Goal: Task Accomplishment & Management: Complete application form

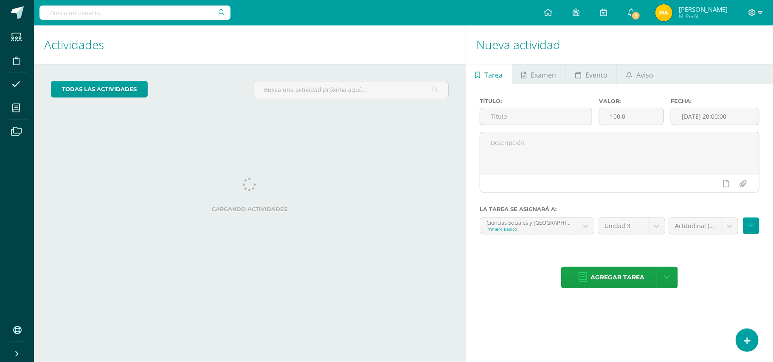
click at [745, 355] on div "Nueva actividad Tarea Examen Evento Aviso Título: Valor: 100.0 Fecha: 2025-08-1…" at bounding box center [620, 193] width 311 height 337
click at [746, 344] on icon at bounding box center [747, 341] width 8 height 10
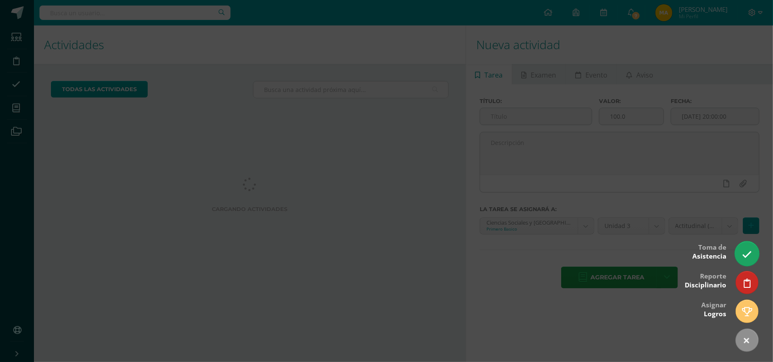
click at [745, 252] on icon at bounding box center [747, 255] width 10 height 10
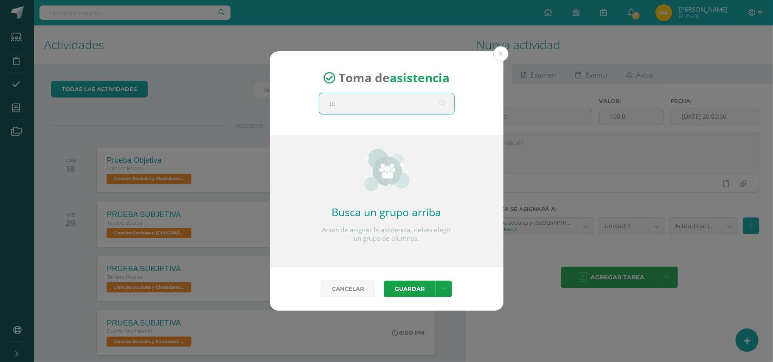
type input "ter"
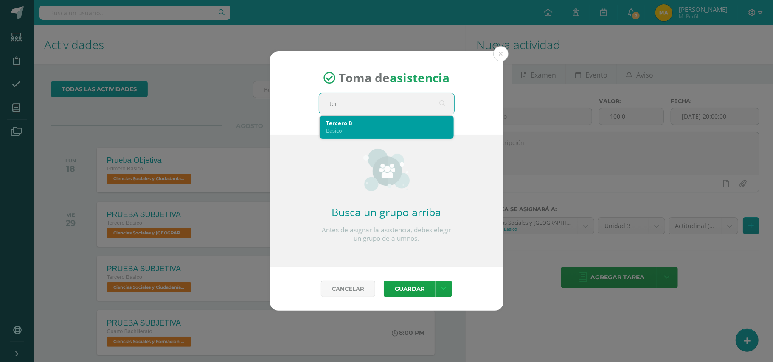
click at [406, 127] on div "Basico" at bounding box center [386, 131] width 120 height 8
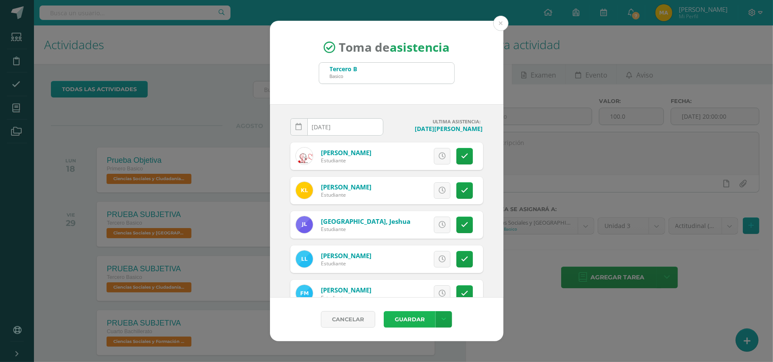
click at [418, 319] on button "Guardar" at bounding box center [409, 319] width 52 height 17
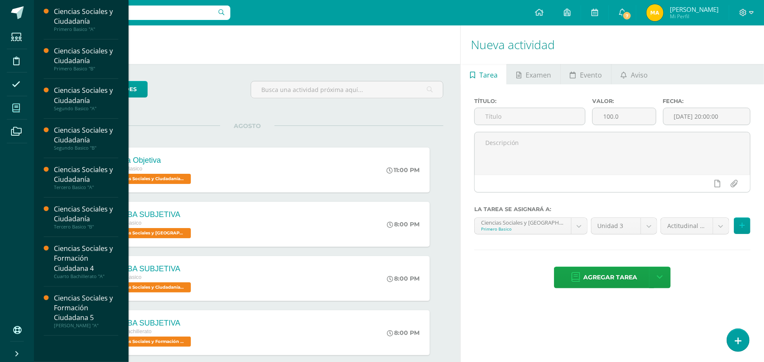
click at [19, 104] on span at bounding box center [16, 107] width 19 height 19
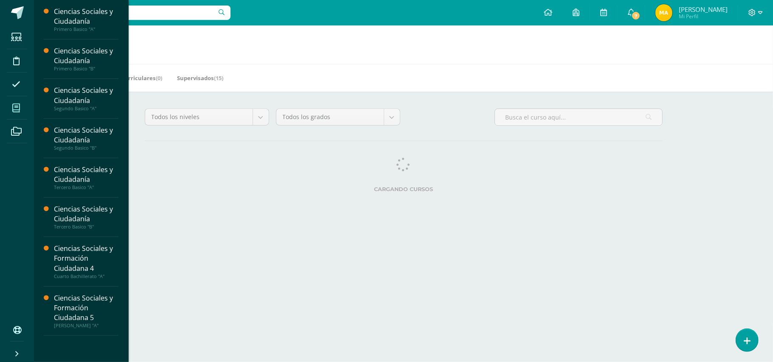
click at [16, 109] on icon at bounding box center [16, 108] width 8 height 8
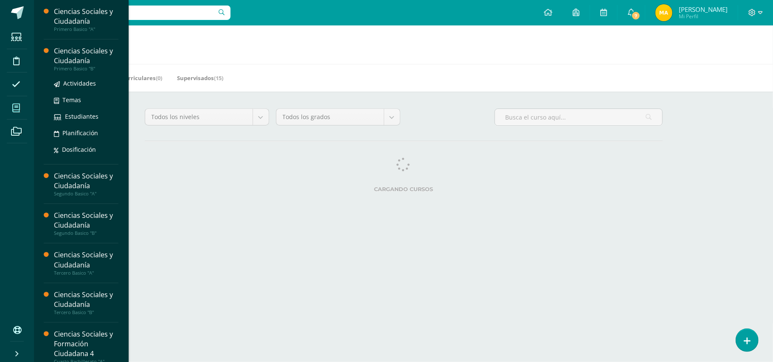
click at [73, 63] on div "Ciencias Sociales y Ciudadanía" at bounding box center [86, 56] width 64 height 20
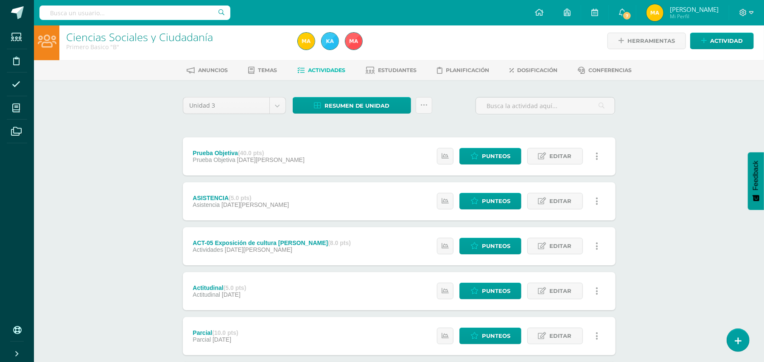
scroll to position [14, 0]
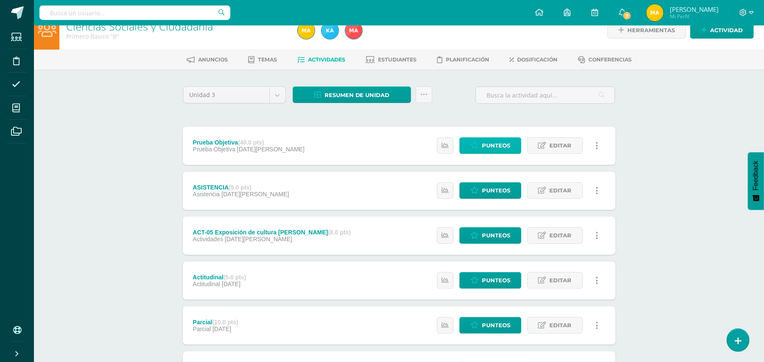
click at [502, 145] on span "Punteos" at bounding box center [496, 146] width 28 height 16
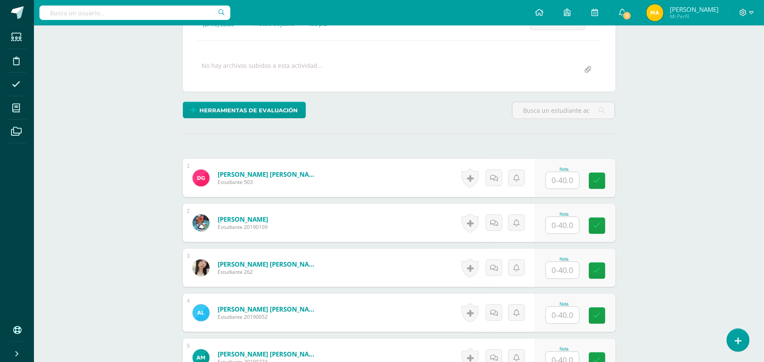
scroll to position [136, 0]
click at [568, 184] on input "text" at bounding box center [562, 180] width 33 height 17
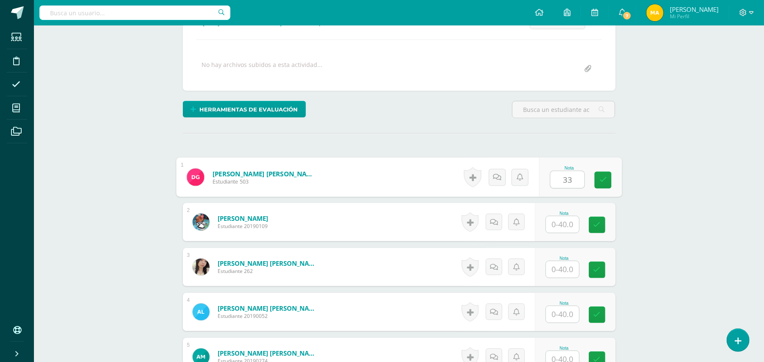
type input "33"
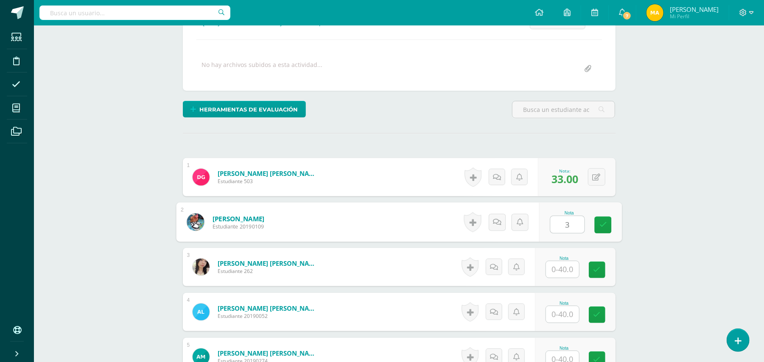
scroll to position [137, 0]
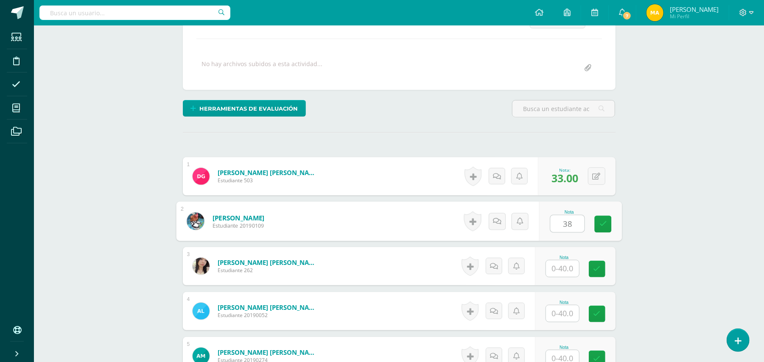
type input "38"
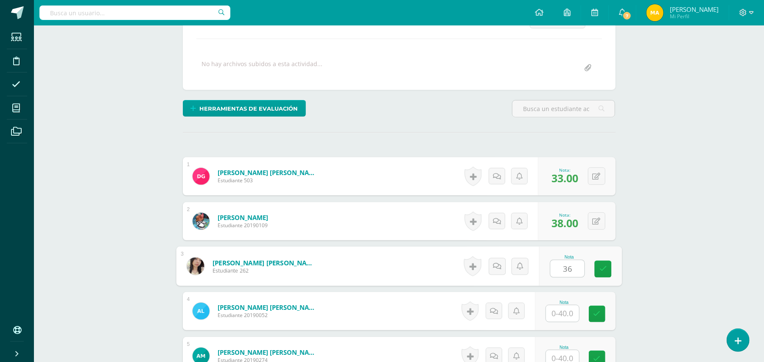
type input "36"
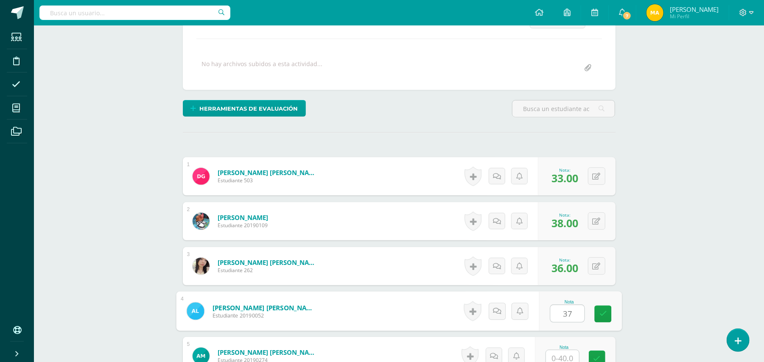
type input "37"
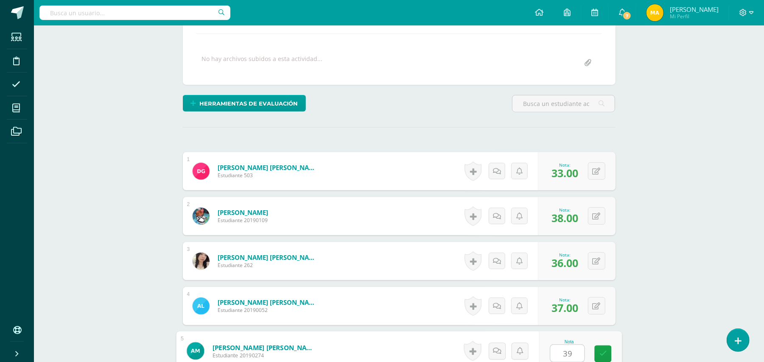
type input "39"
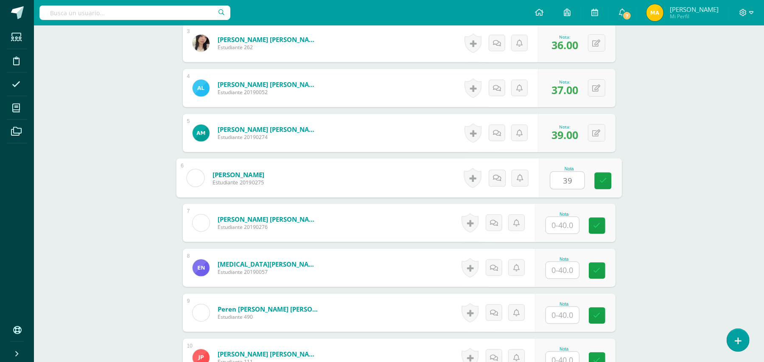
type input "39"
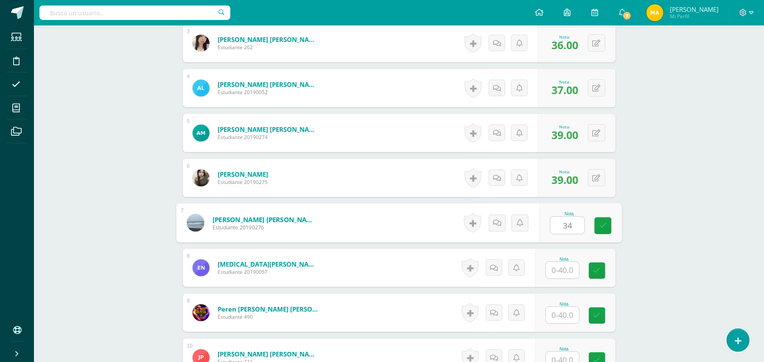
type input "34"
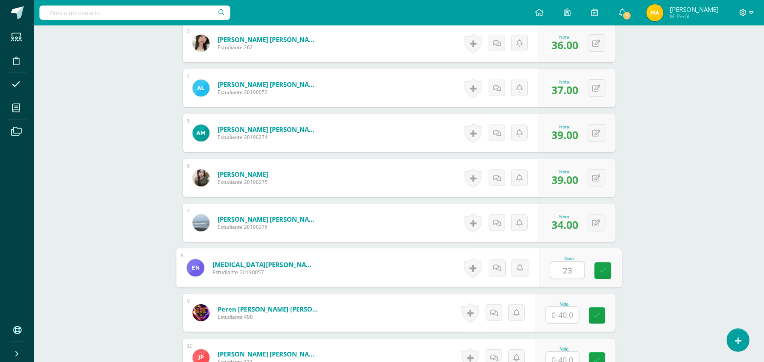
type input "23"
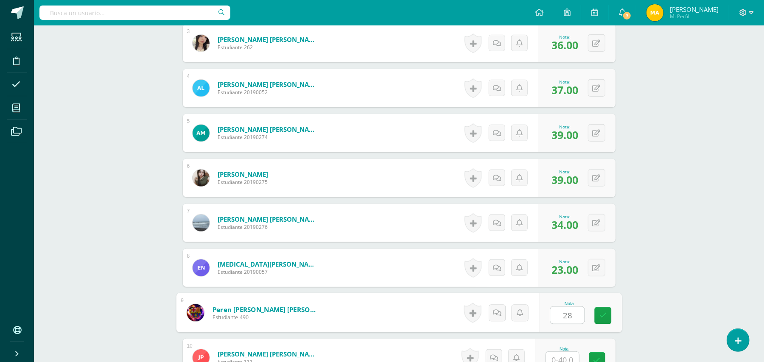
type input "28"
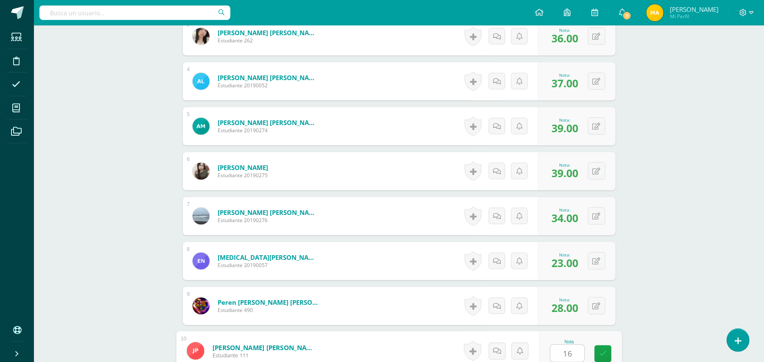
type input "16"
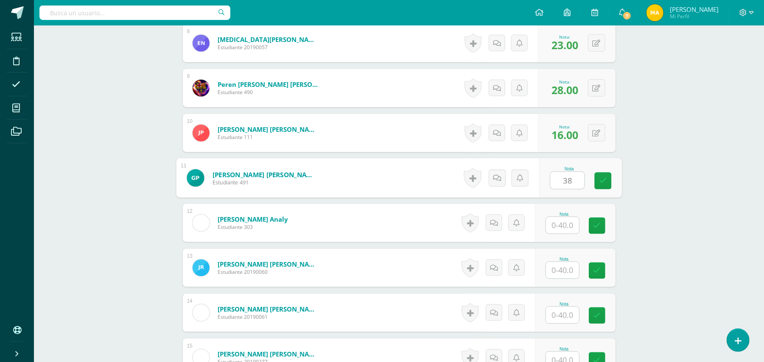
type input "38"
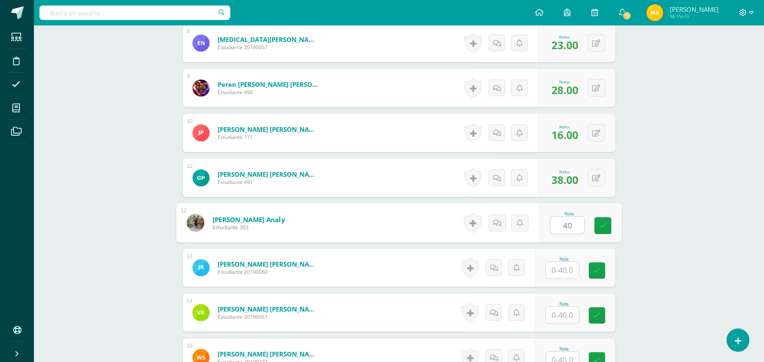
type input "40"
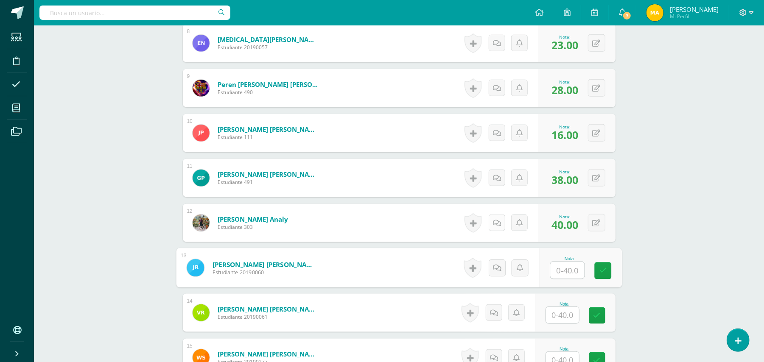
click at [498, 221] on icon at bounding box center [497, 223] width 8 height 7
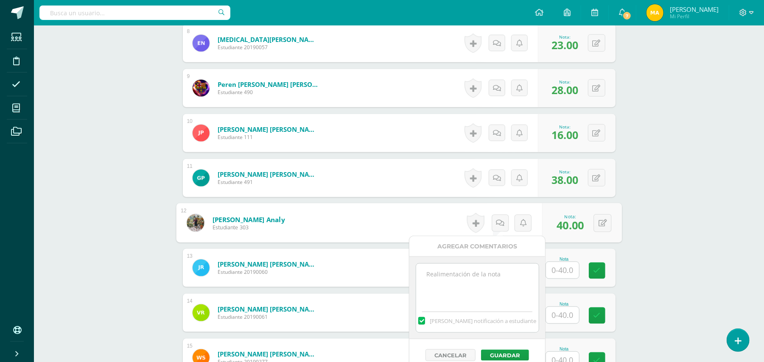
click at [464, 270] on textarea at bounding box center [477, 285] width 123 height 42
type textarea "¿"
type textarea "¡¡excelente !!"
click at [513, 357] on button "Guardar" at bounding box center [505, 355] width 48 height 11
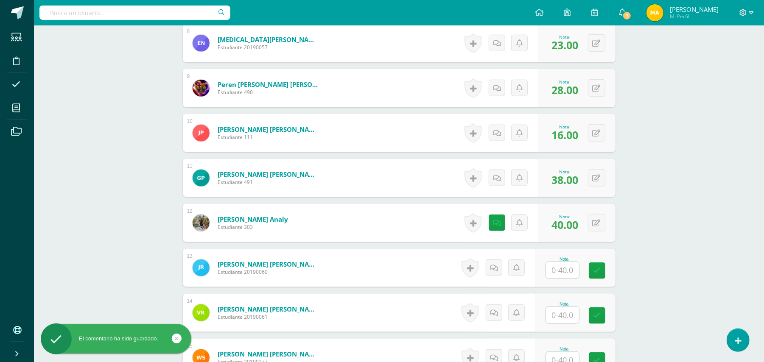
click at [565, 270] on input "text" at bounding box center [562, 270] width 33 height 17
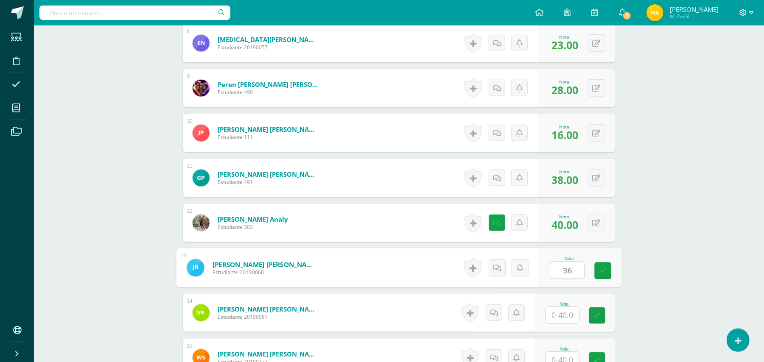
type input "36"
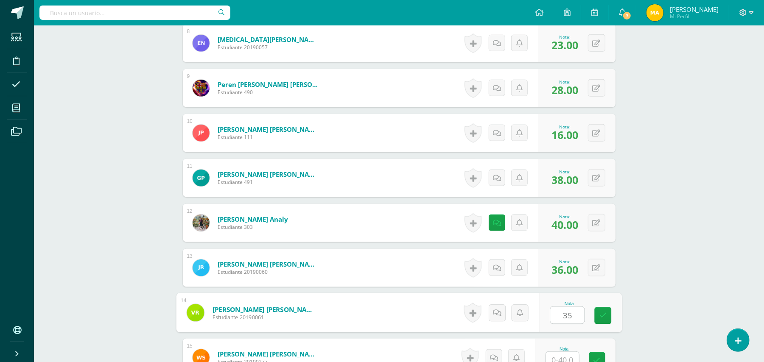
type input "35"
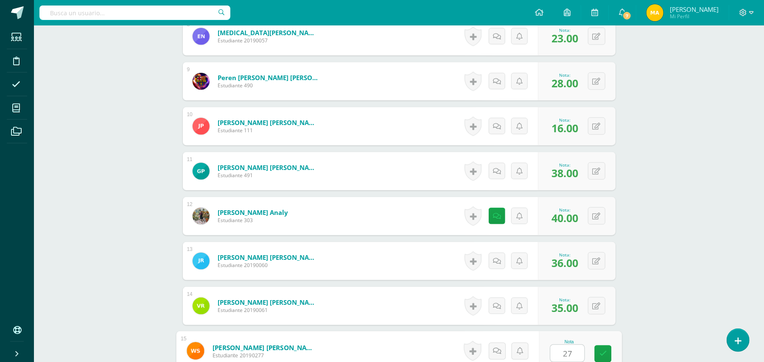
type input "27"
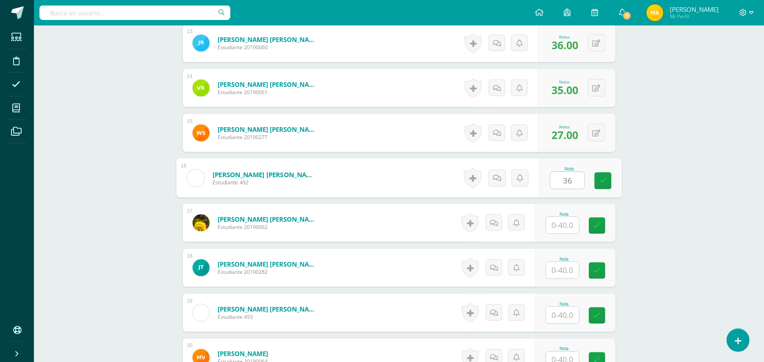
type input "36"
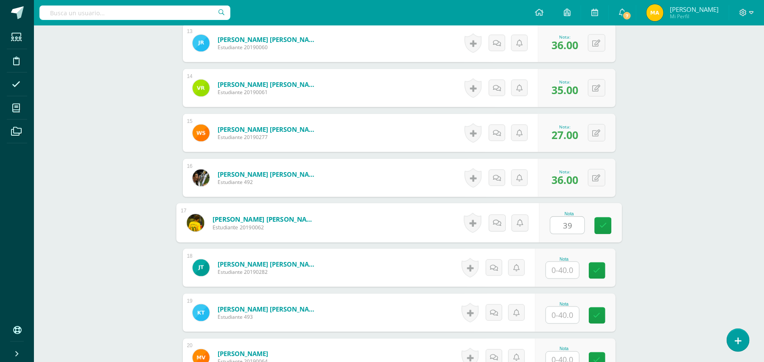
type input "39"
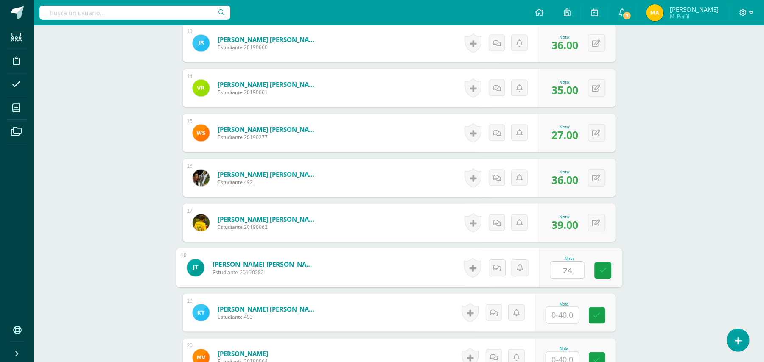
type input "24"
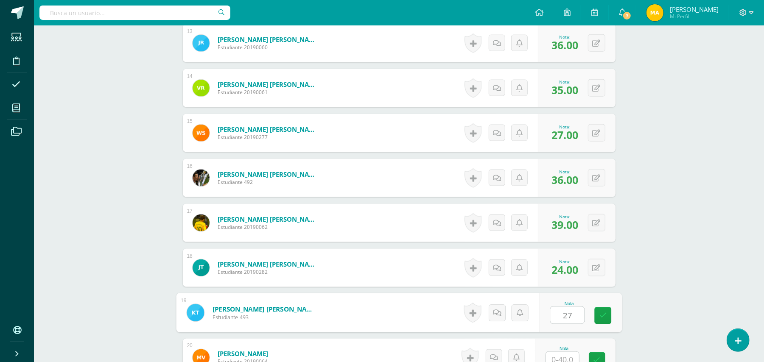
type input "27"
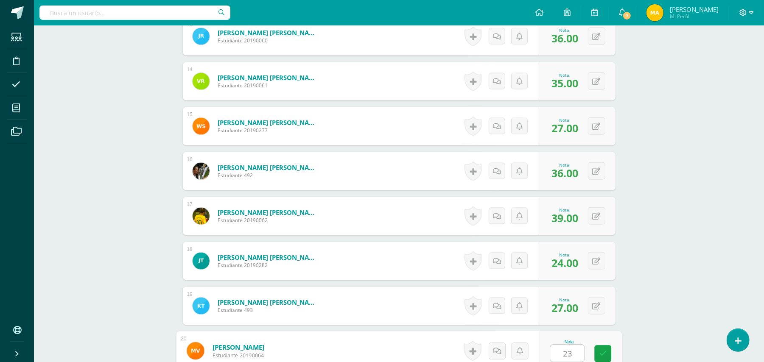
type input "23"
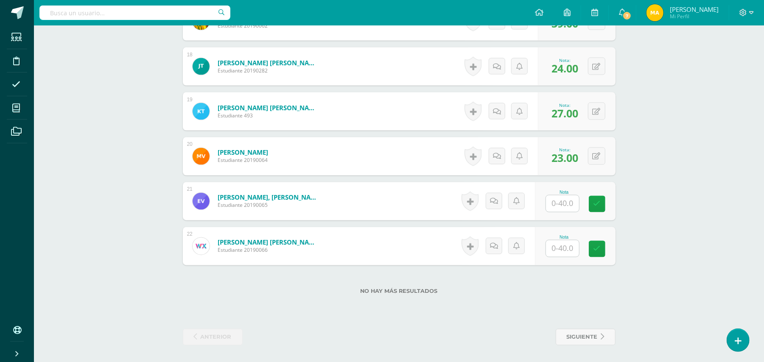
click at [565, 273] on div "No hay más resultados" at bounding box center [399, 285] width 433 height 39
click at [569, 202] on input "text" at bounding box center [567, 204] width 34 height 17
type input "33"
type input "31"
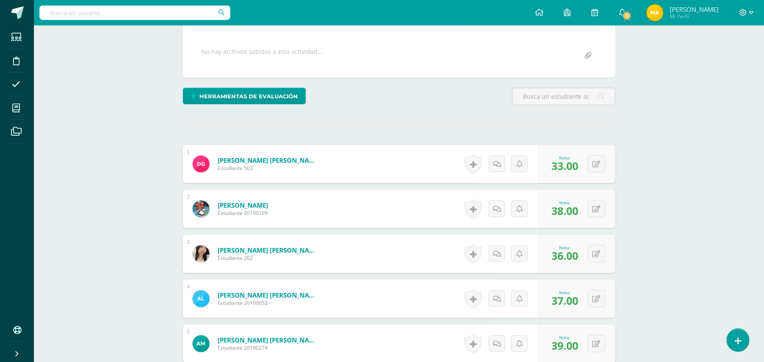
scroll to position [0, 0]
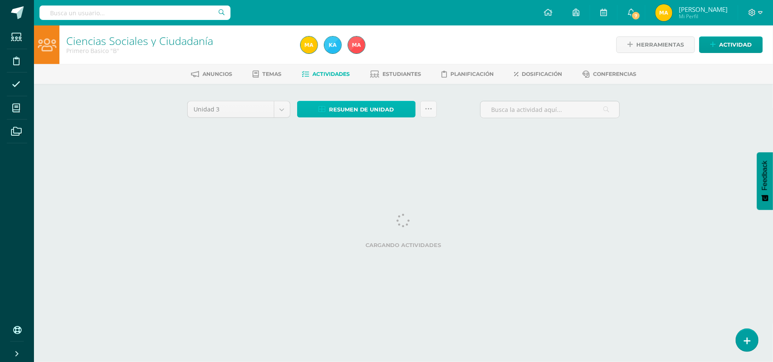
click at [346, 102] on span "Resumen de unidad" at bounding box center [361, 110] width 65 height 16
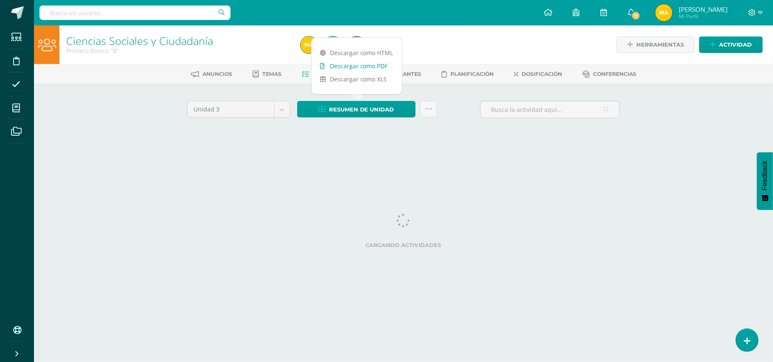
click at [374, 64] on link "Descargar como PDF" at bounding box center [356, 65] width 90 height 13
